Goal: Find specific page/section: Find specific page/section

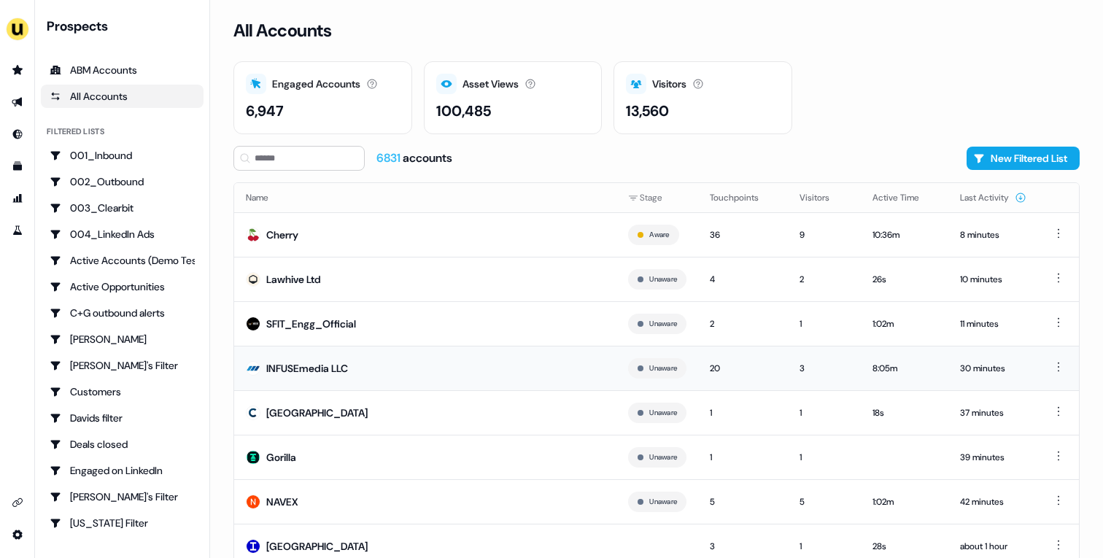
scroll to position [45, 0]
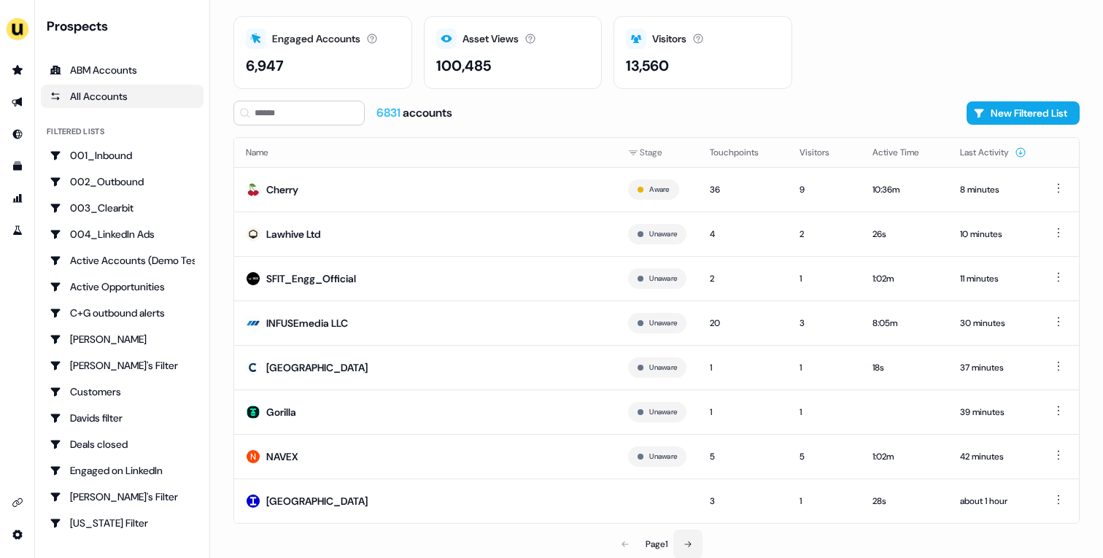
click at [696, 542] on button at bounding box center [687, 543] width 29 height 29
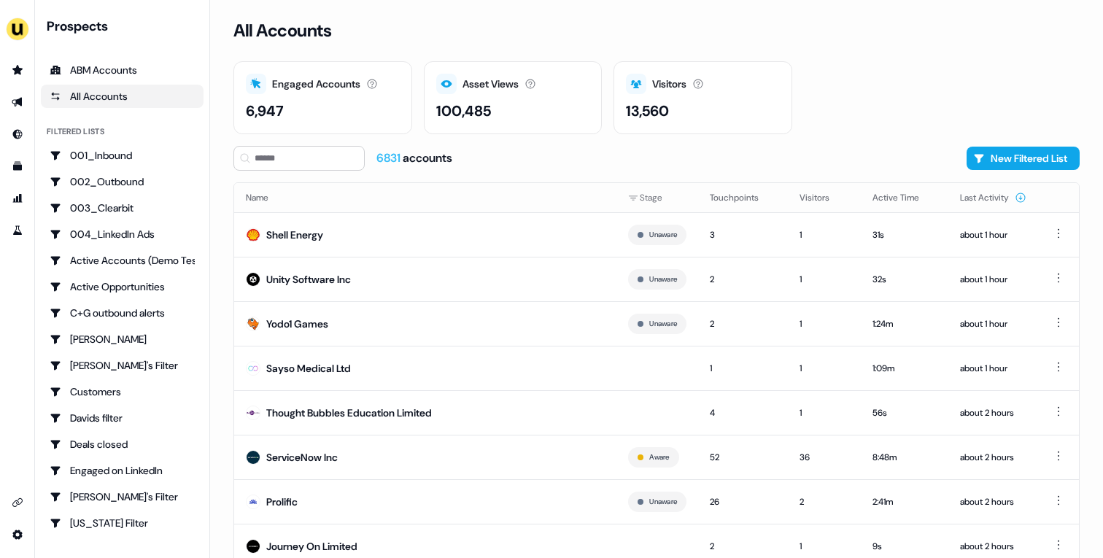
scroll to position [45, 0]
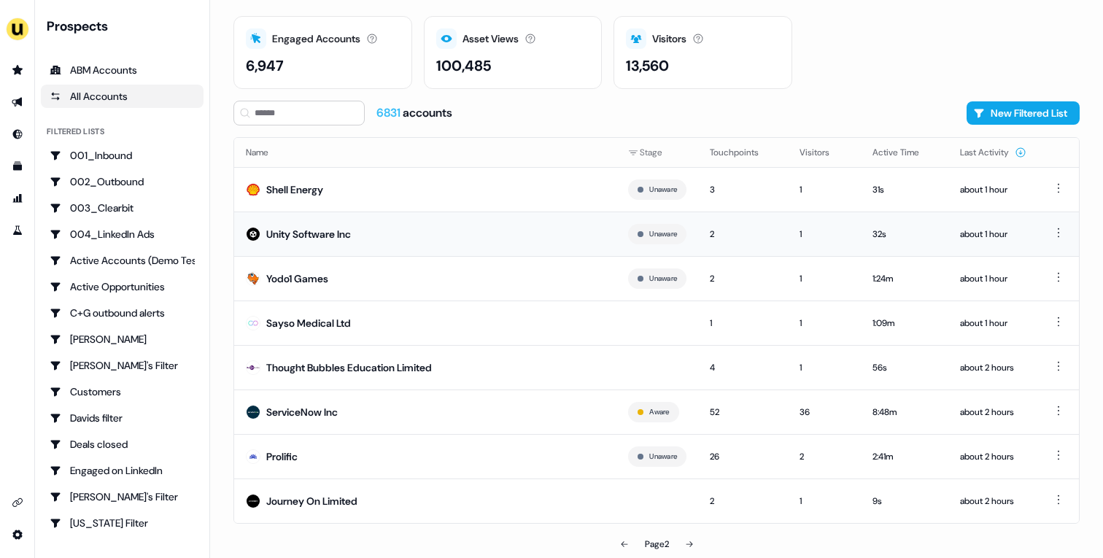
click at [406, 249] on td "Unity Software Inc" at bounding box center [425, 233] width 382 height 44
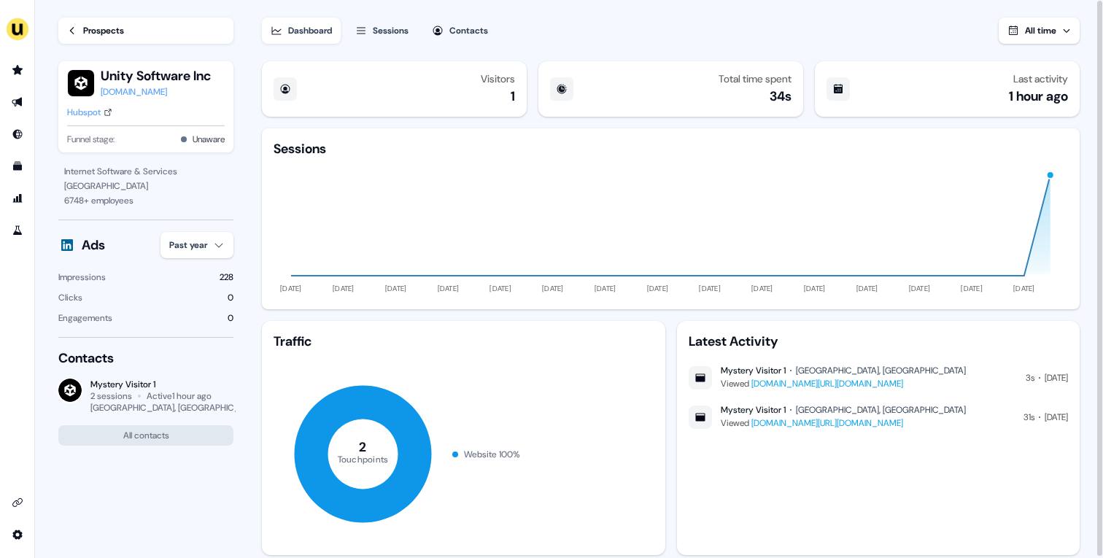
click at [103, 117] on link "Hubspot" at bounding box center [89, 112] width 45 height 15
click at [106, 42] on link "Prospects" at bounding box center [145, 31] width 175 height 26
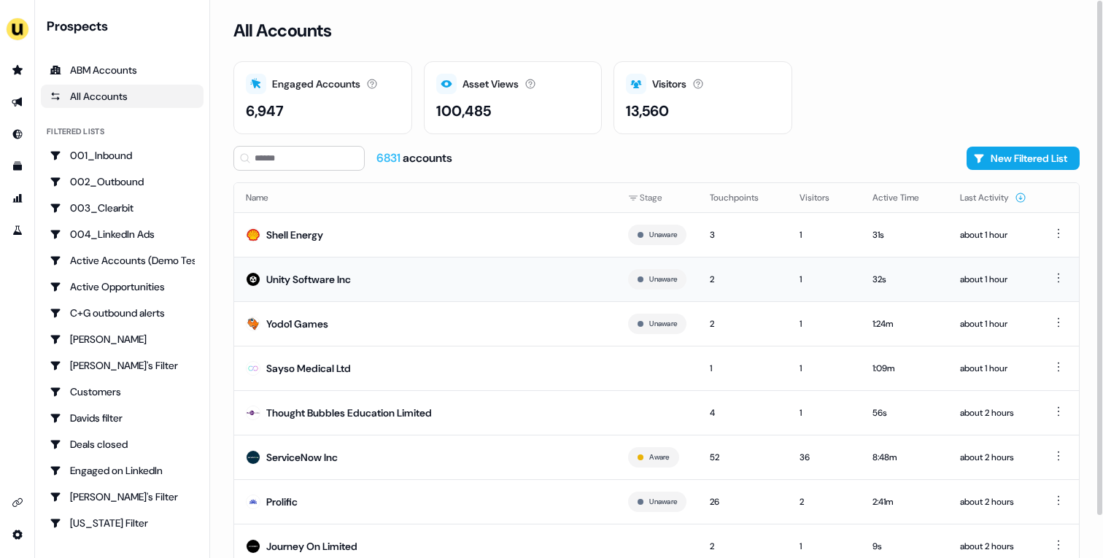
scroll to position [45, 0]
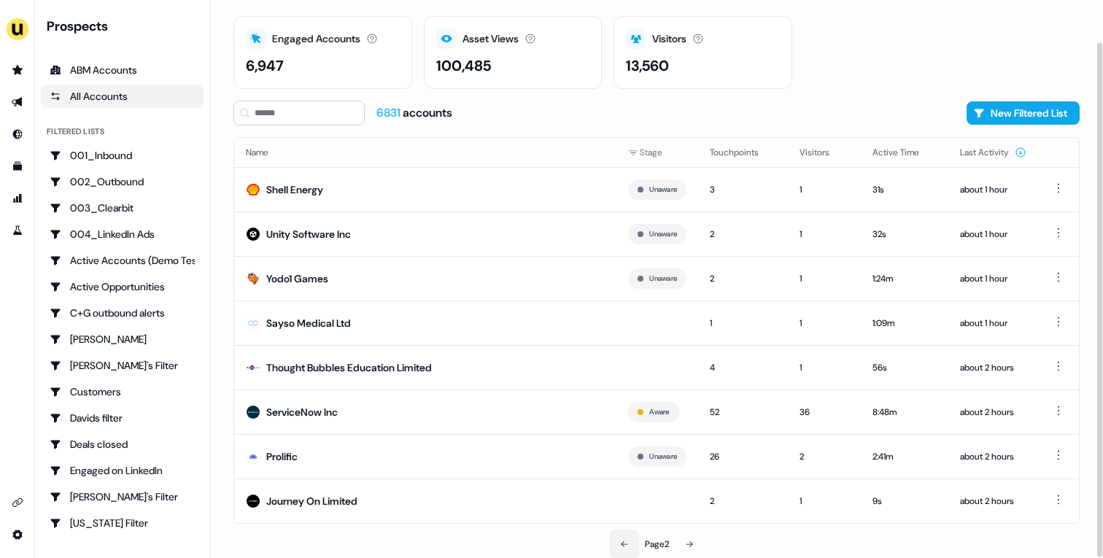
click at [617, 537] on button at bounding box center [624, 543] width 29 height 29
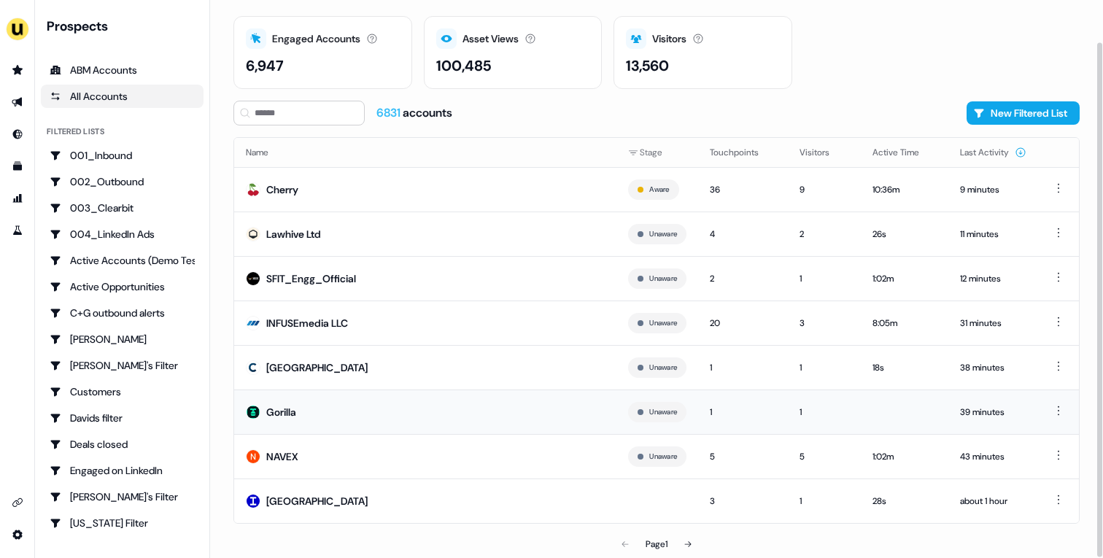
click at [518, 416] on td "Gorilla" at bounding box center [425, 411] width 382 height 44
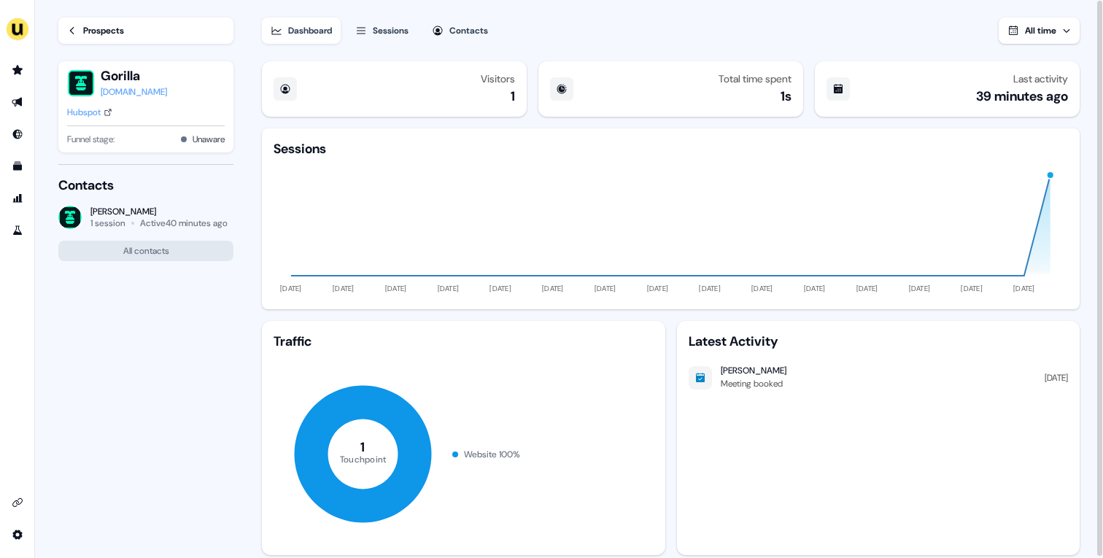
click at [105, 35] on div "Prospects" at bounding box center [103, 30] width 41 height 15
